Goal: Task Accomplishment & Management: Use online tool/utility

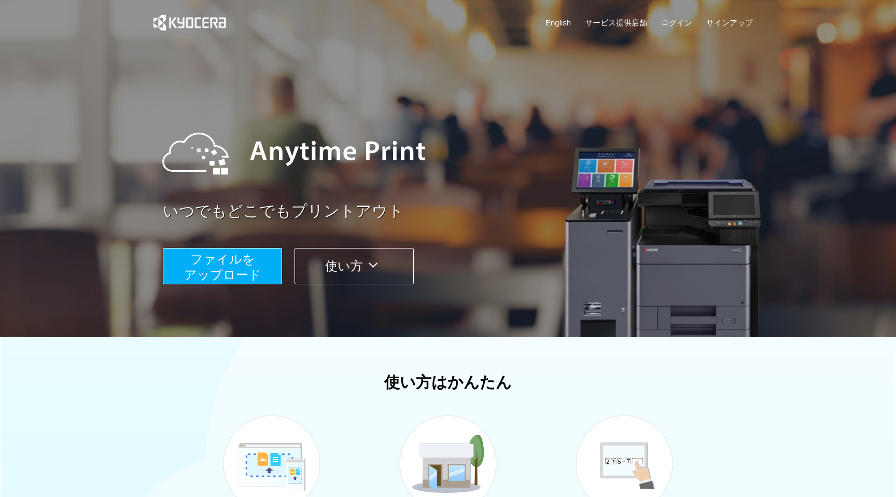
click at [230, 271] on span "ファイルを ​​アップロード" at bounding box center [222, 267] width 77 height 30
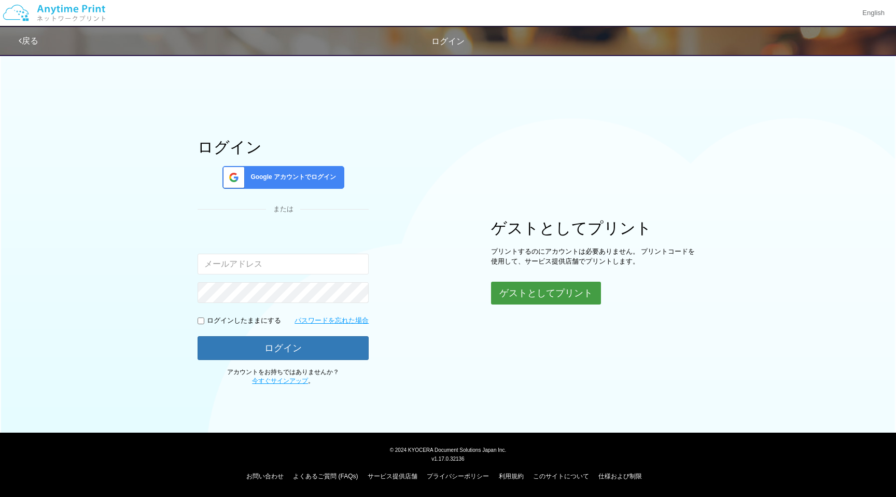
click at [527, 298] on button "ゲストとしてプリント" at bounding box center [546, 292] width 110 height 23
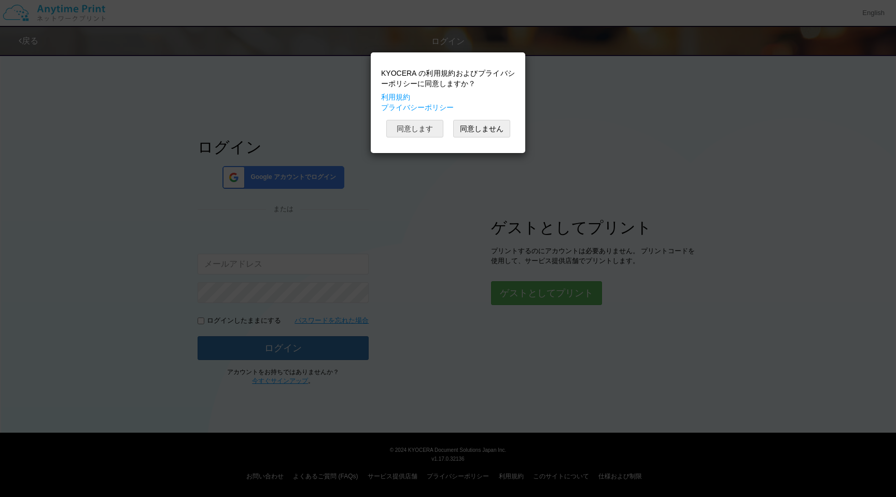
click at [408, 128] on button "同意します" at bounding box center [414, 129] width 57 height 18
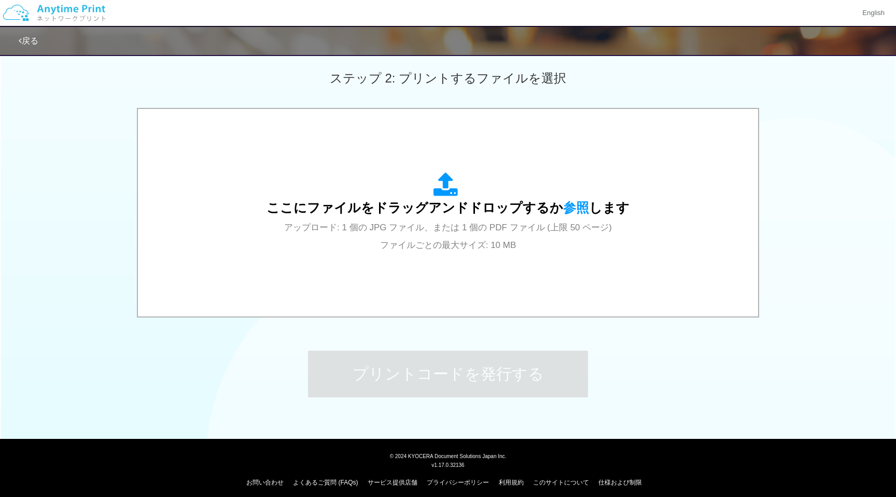
scroll to position [292, 0]
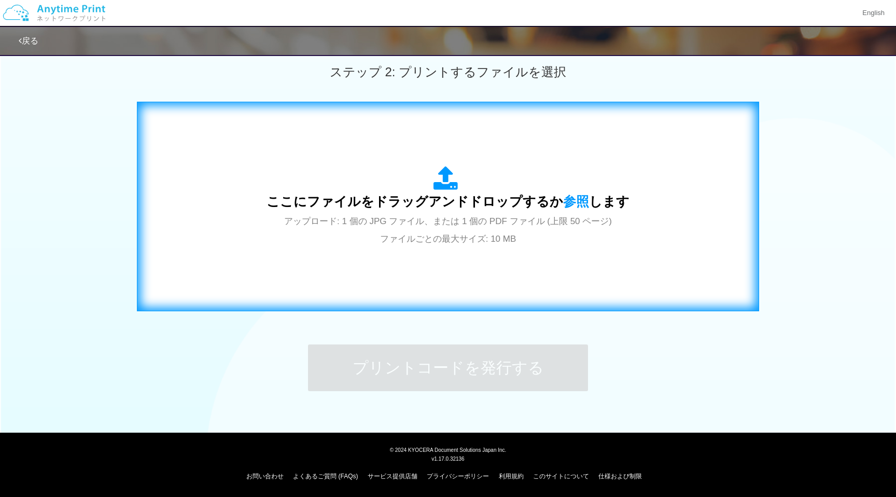
click at [424, 176] on div "ここにファイルをドラッグアンドドロップするか 参照 します アップロード: 1 個の JPG ファイル、または 1 個の PDF ファイル (上限 50 ペー…" at bounding box center [447, 206] width 363 height 81
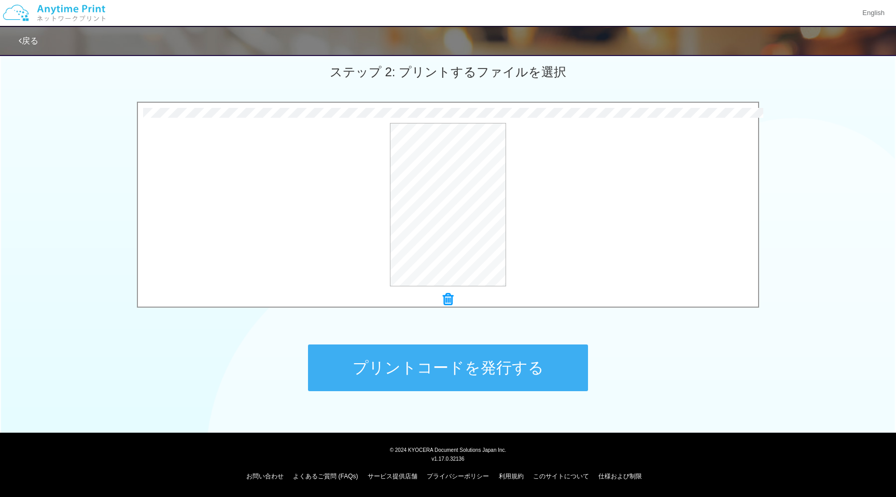
click at [522, 371] on button "プリントコードを発行する" at bounding box center [448, 367] width 280 height 47
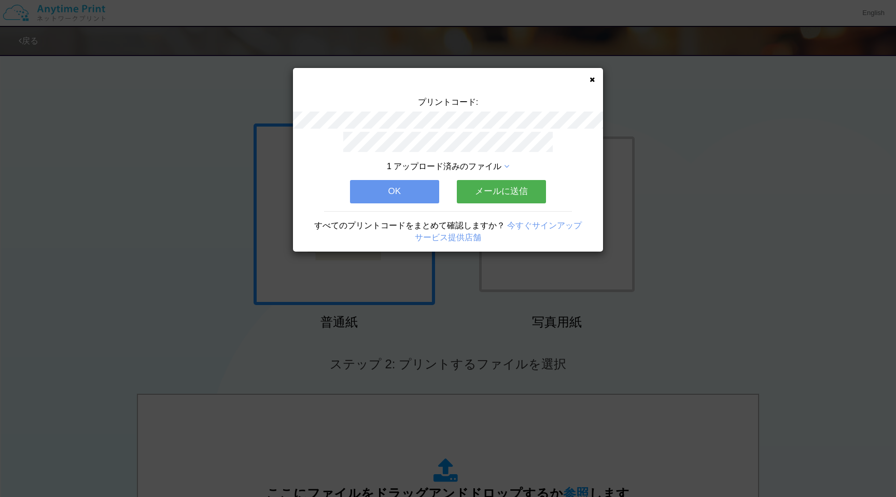
click at [589, 79] on icon at bounding box center [591, 79] width 5 height 7
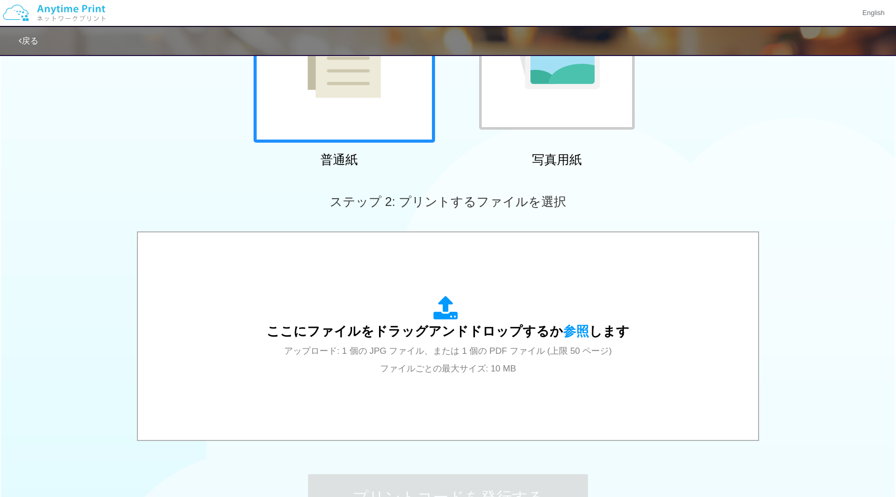
scroll to position [165, 0]
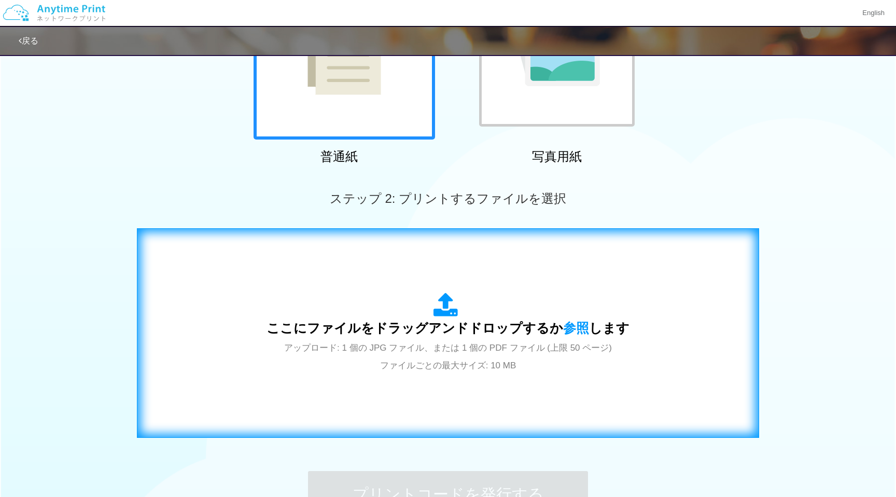
click at [506, 366] on span "アップロード: 1 個の JPG ファイル、または 1 個の PDF ファイル (上限 50 ページ) ファイルごとの最大サイズ: 10 MB" at bounding box center [448, 356] width 328 height 27
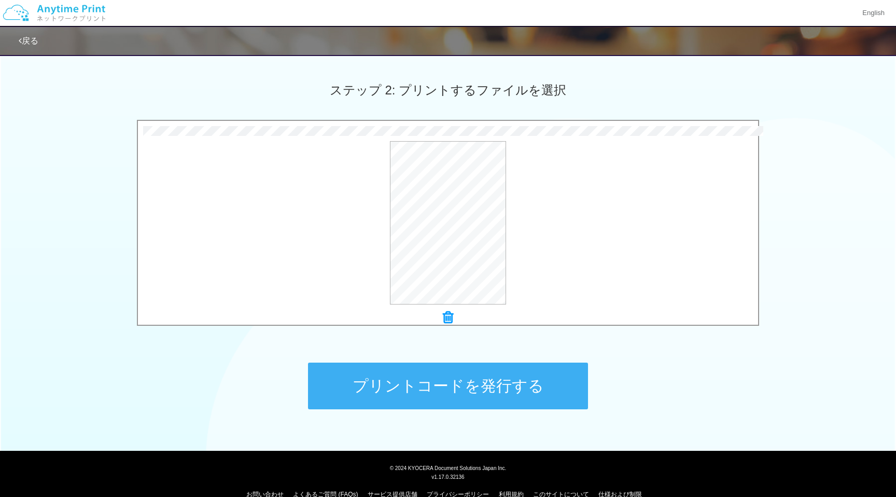
scroll to position [292, 0]
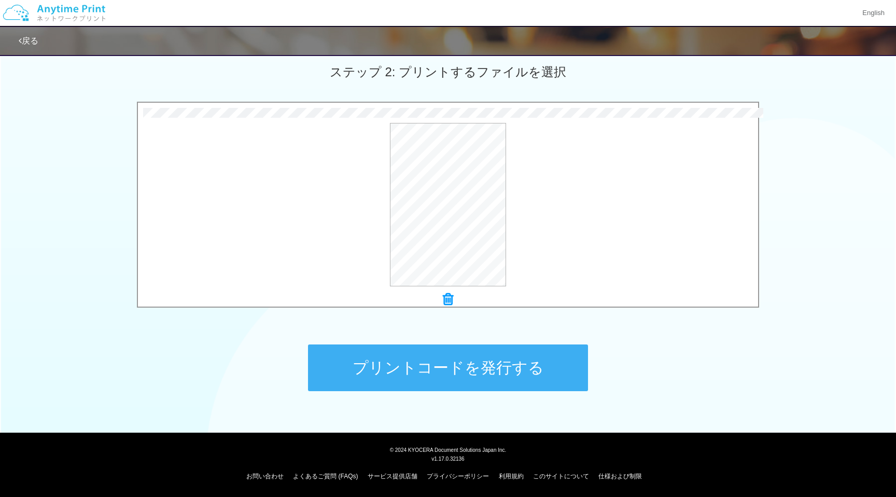
click at [517, 357] on button "プリントコードを発行する" at bounding box center [448, 367] width 280 height 47
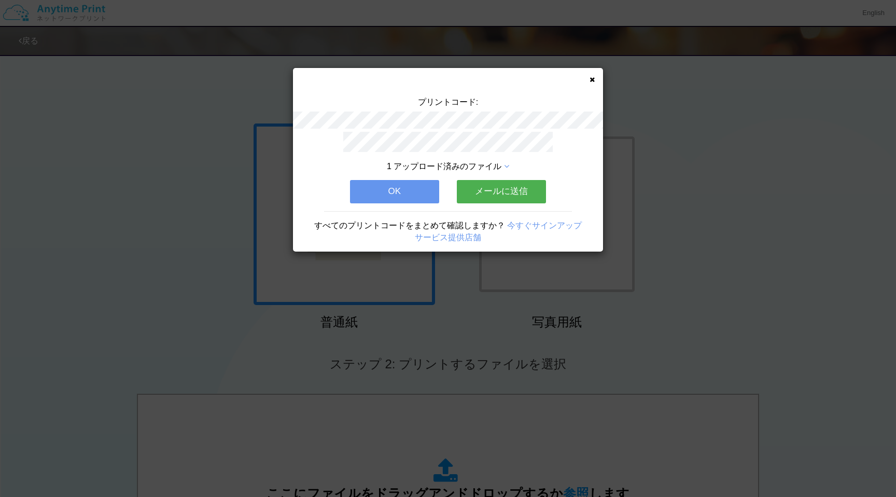
click at [595, 80] on div "プリントコード: 1 アップロード済みのファイル OK メールに送信 すべてのプリントコードをまとめて確認しますか？ 今すぐサインアップ サービス提供店舗" at bounding box center [448, 159] width 310 height 183
click at [591, 75] on div "プリントコード: 1 アップロード済みのファイル OK メールに送信 すべてのプリントコードをまとめて確認しますか？ 今すぐサインアップ サービス提供店舗" at bounding box center [448, 159] width 310 height 183
click at [590, 82] on icon at bounding box center [591, 79] width 5 height 7
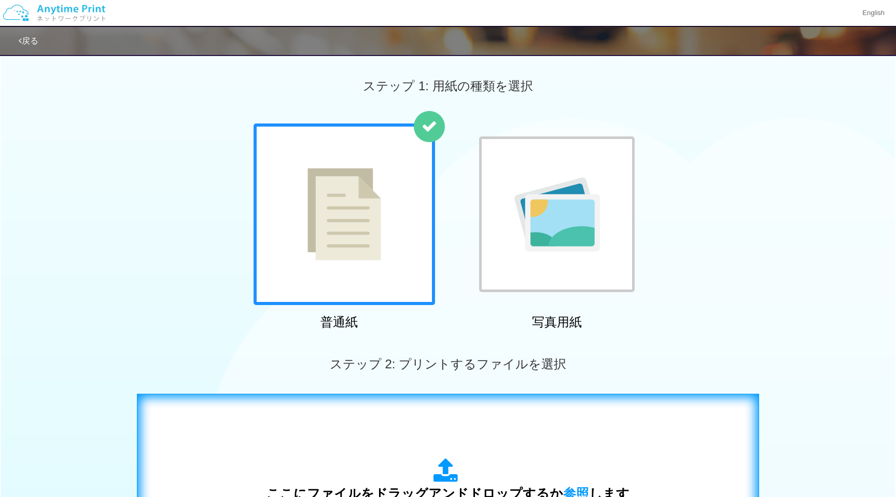
click at [318, 439] on div "ここにファイルをドラッグアンドドロップするか 参照 します アップロード: 1 個の JPG ファイル、または 1 個の PDF ファイル (上限 50 ペー…" at bounding box center [448, 498] width 600 height 188
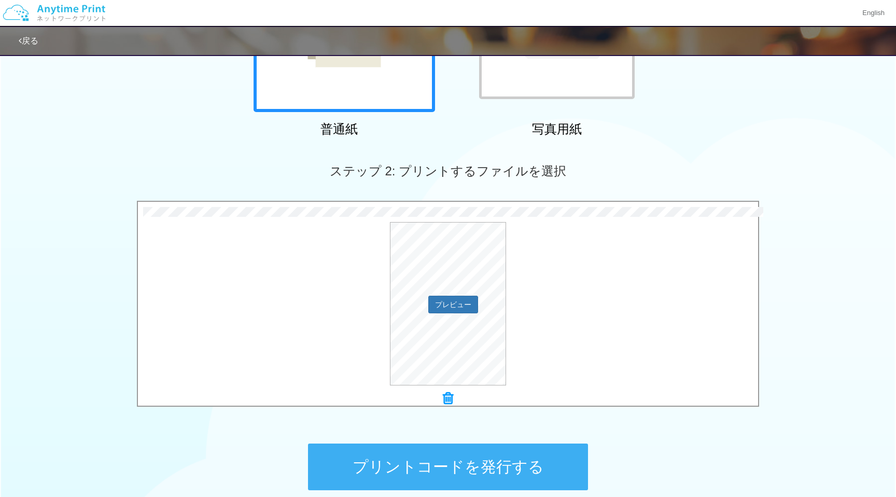
scroll to position [201, 0]
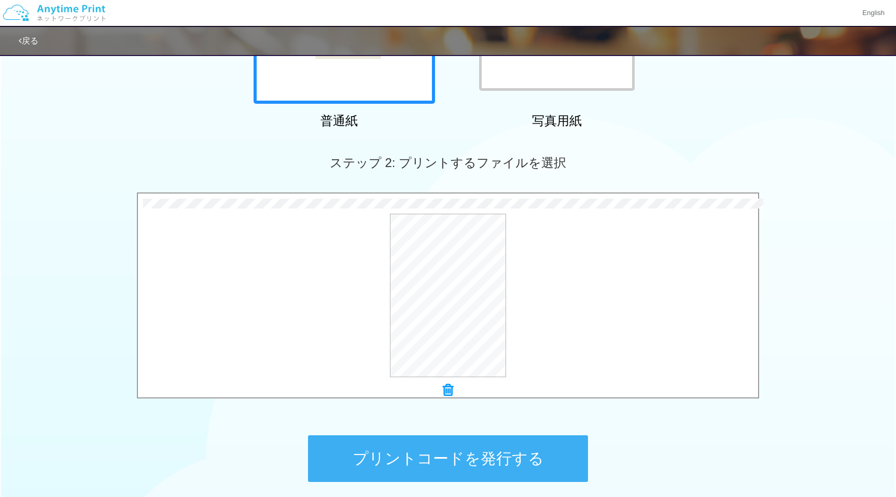
click at [435, 446] on button "プリントコードを発行する" at bounding box center [448, 458] width 280 height 47
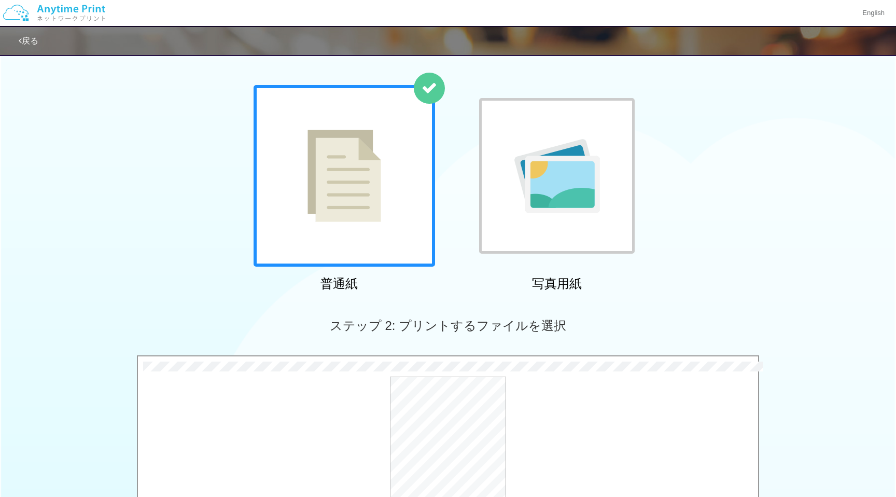
scroll to position [0, 0]
